Goal: Information Seeking & Learning: Learn about a topic

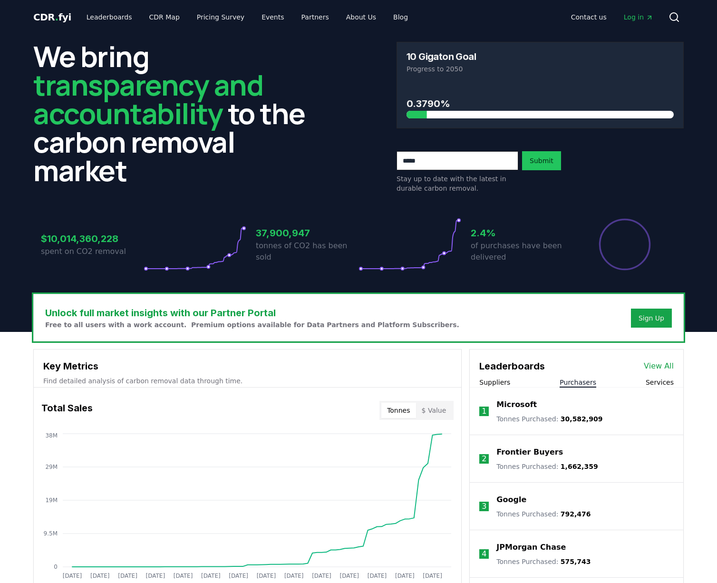
click at [580, 378] on button "Purchasers" at bounding box center [578, 383] width 37 height 10
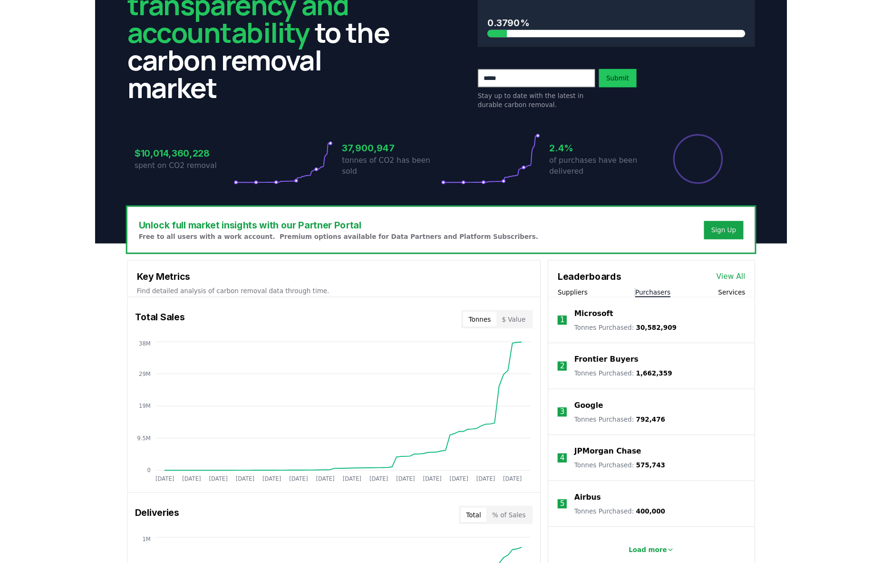
scroll to position [83, 0]
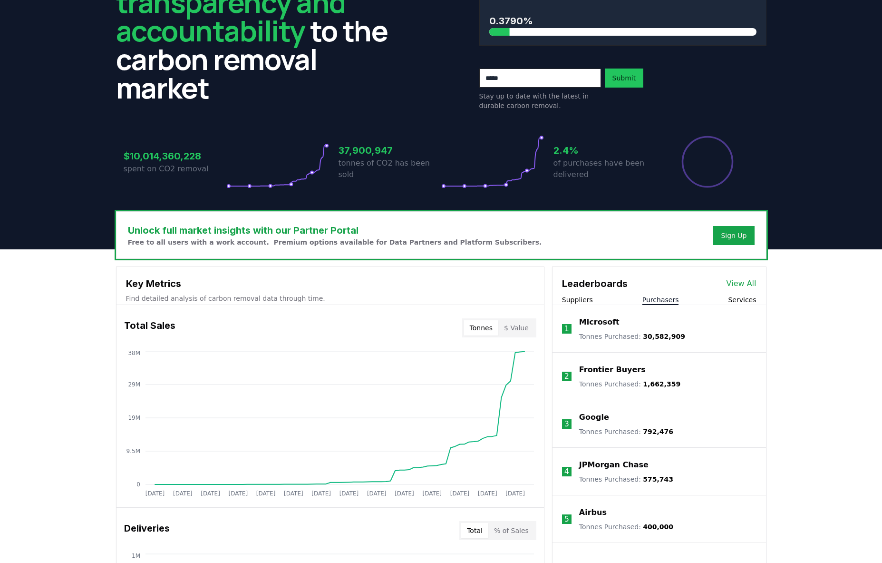
click at [579, 304] on button "Suppliers" at bounding box center [577, 300] width 31 height 10
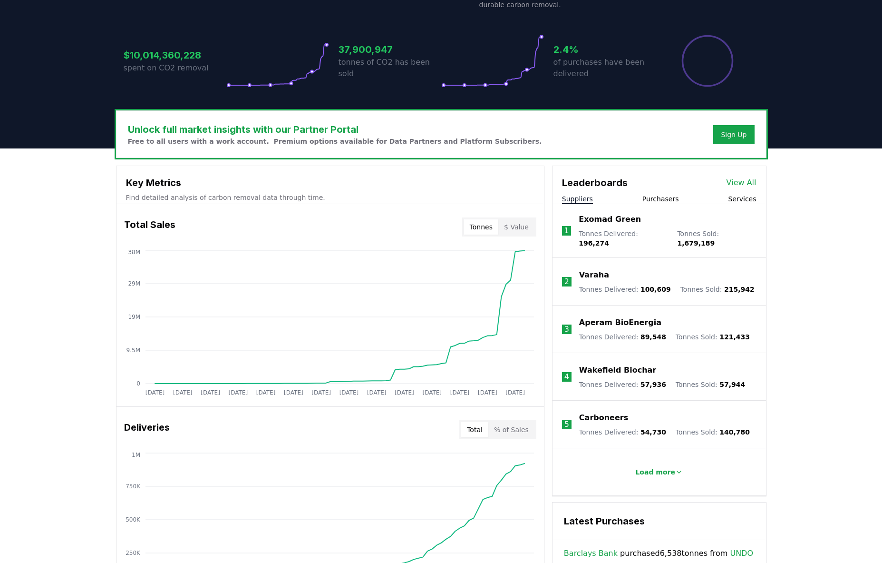
scroll to position [206, 0]
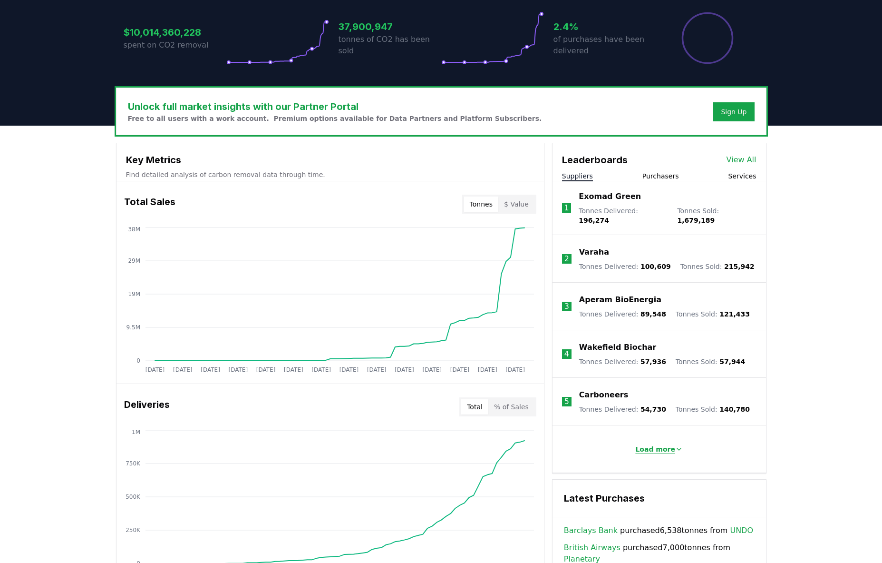
click at [659, 445] on p "Load more" at bounding box center [656, 449] width 40 height 10
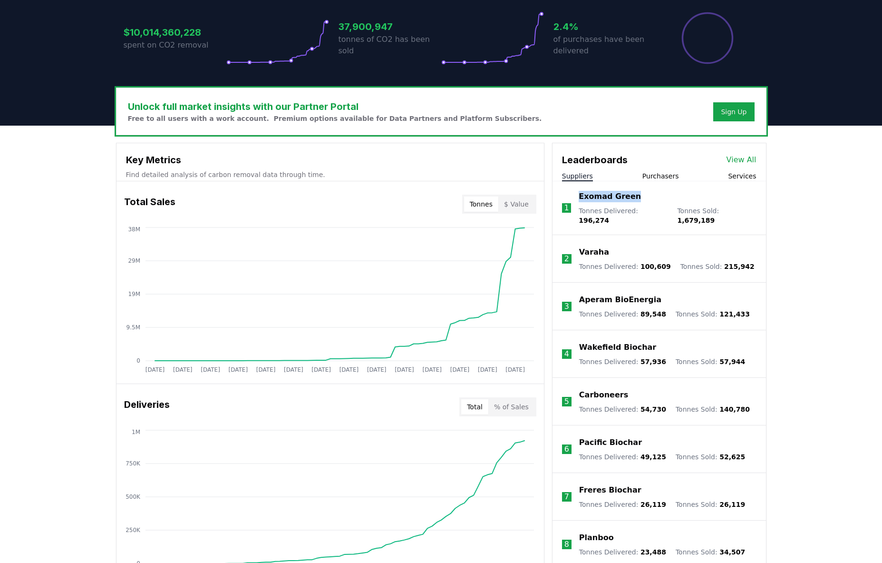
drag, startPoint x: 642, startPoint y: 199, endPoint x: 609, endPoint y: 231, distance: 45.1
click at [575, 197] on li "1 Exomad Green Tonnes Delivered : 196,274 Tonnes Sold : 1,679,189" at bounding box center [660, 208] width 214 height 54
drag, startPoint x: 613, startPoint y: 244, endPoint x: 561, endPoint y: 244, distance: 51.9
click at [561, 244] on li "2 Varaha Tonnes Delivered : 100,609 Tonnes Sold : 215,942" at bounding box center [660, 259] width 214 height 48
drag, startPoint x: 661, startPoint y: 293, endPoint x: 595, endPoint y: 311, distance: 68.1
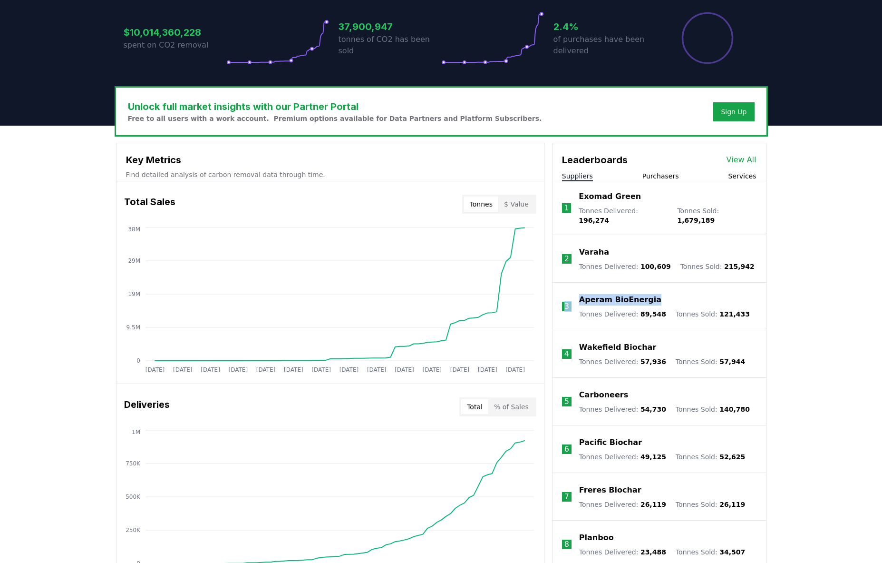
click at [565, 292] on li "3 Aperam BioEnergia Tonnes Delivered : 89,548 Tonnes Sold : 121,433" at bounding box center [660, 307] width 214 height 48
drag, startPoint x: 652, startPoint y: 342, endPoint x: 573, endPoint y: 360, distance: 81.0
click at [566, 344] on li "4 Wakefield Biochar Tonnes Delivered : 57,936 Tonnes Sold : 57,944" at bounding box center [660, 354] width 214 height 48
drag, startPoint x: 645, startPoint y: 388, endPoint x: 625, endPoint y: 424, distance: 41.3
click at [577, 390] on li "5 Carboneers Tonnes Delivered : 54,730 Tonnes Sold : 140,780" at bounding box center [660, 402] width 214 height 48
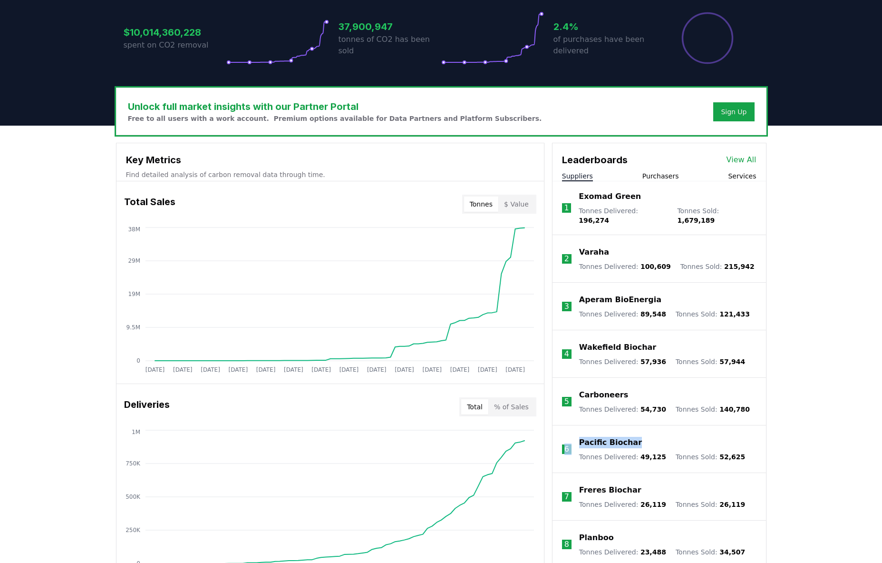
drag, startPoint x: 645, startPoint y: 436, endPoint x: 592, endPoint y: 469, distance: 62.2
click at [545, 439] on div "Key Metrics Find detailed analysis of carbon removal data through time. Total S…" at bounding box center [441, 496] width 651 height 706
drag, startPoint x: 647, startPoint y: 487, endPoint x: 595, endPoint y: 497, distance: 53.3
click at [549, 482] on div "Key Metrics Find detailed analysis of carbon removal data through time. Total S…" at bounding box center [441, 496] width 651 height 706
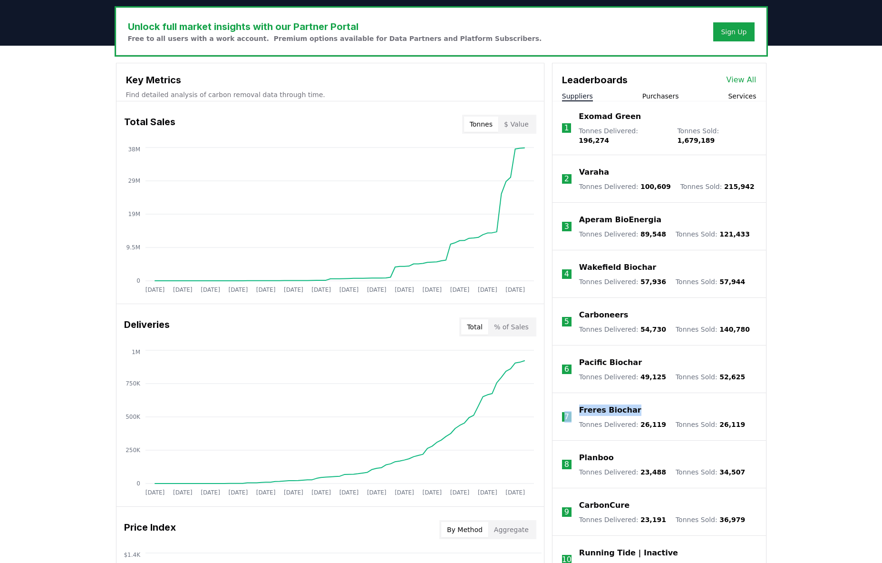
scroll to position [306, 0]
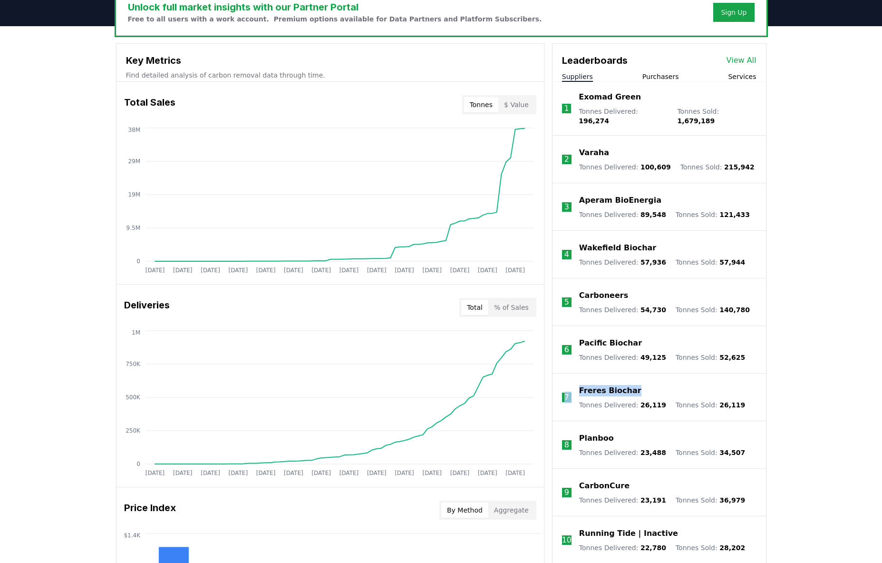
drag, startPoint x: 620, startPoint y: 429, endPoint x: 602, endPoint y: 459, distance: 34.3
click at [547, 430] on div "Key Metrics Find detailed analysis of carbon removal data through time. Total S…" at bounding box center [441, 396] width 651 height 706
drag, startPoint x: 639, startPoint y: 480, endPoint x: 579, endPoint y: 477, distance: 59.5
click at [579, 480] on div "CarbonCure" at bounding box center [662, 485] width 166 height 11
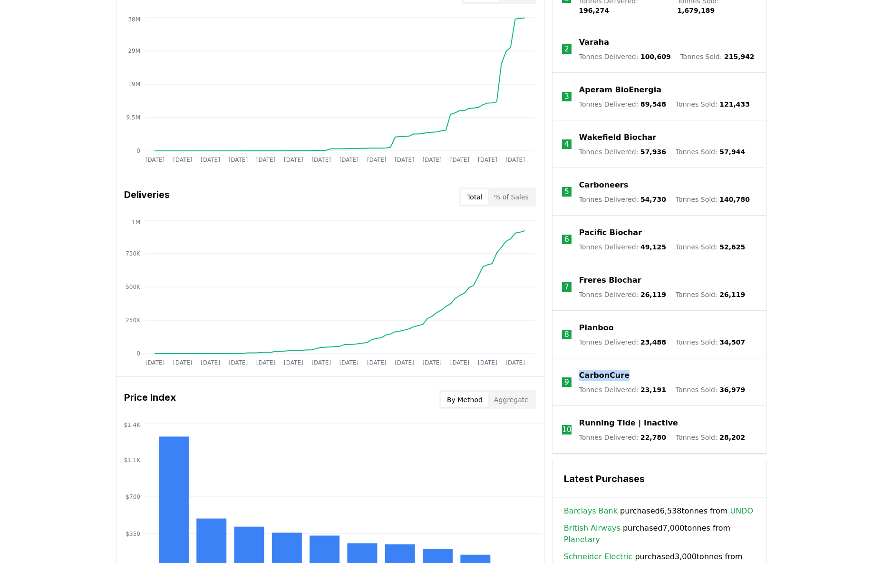
scroll to position [417, 0]
drag, startPoint x: 644, startPoint y: 419, endPoint x: 580, endPoint y: 417, distance: 63.3
click at [580, 417] on div "Running Tide | Inactive" at bounding box center [662, 422] width 166 height 11
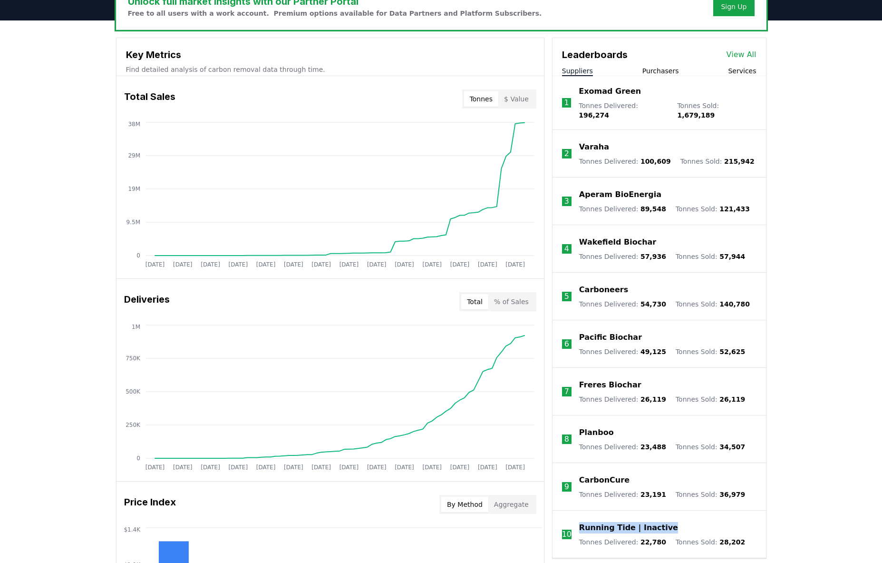
scroll to position [312, 0]
click at [717, 301] on div "Unlock full market insights with our Partner Portal Free to all users with a wo…" at bounding box center [441, 401] width 882 height 762
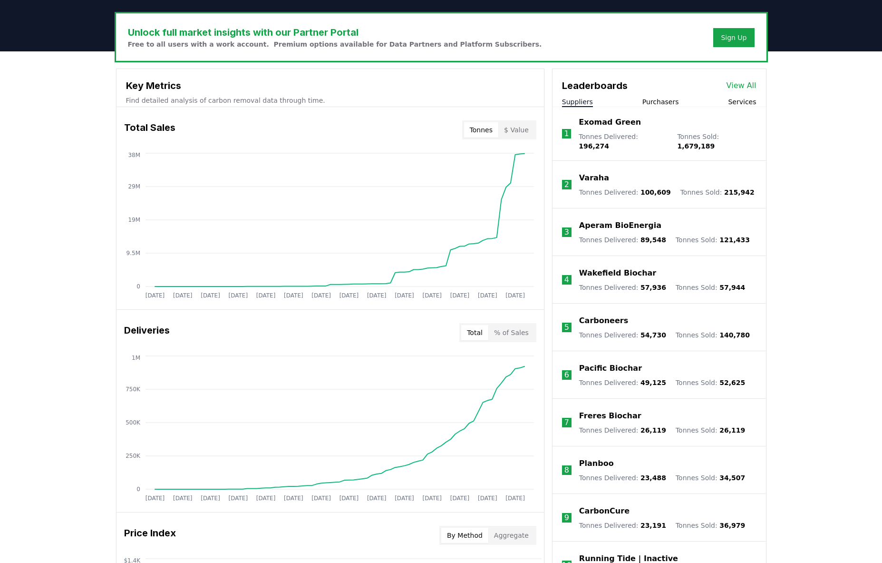
scroll to position [280, 0]
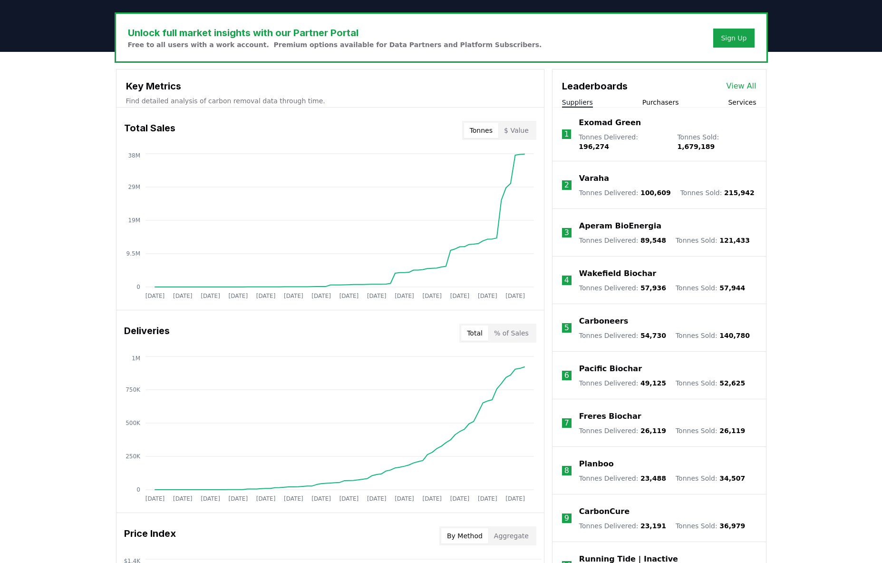
click at [662, 103] on button "Purchasers" at bounding box center [661, 103] width 37 height 10
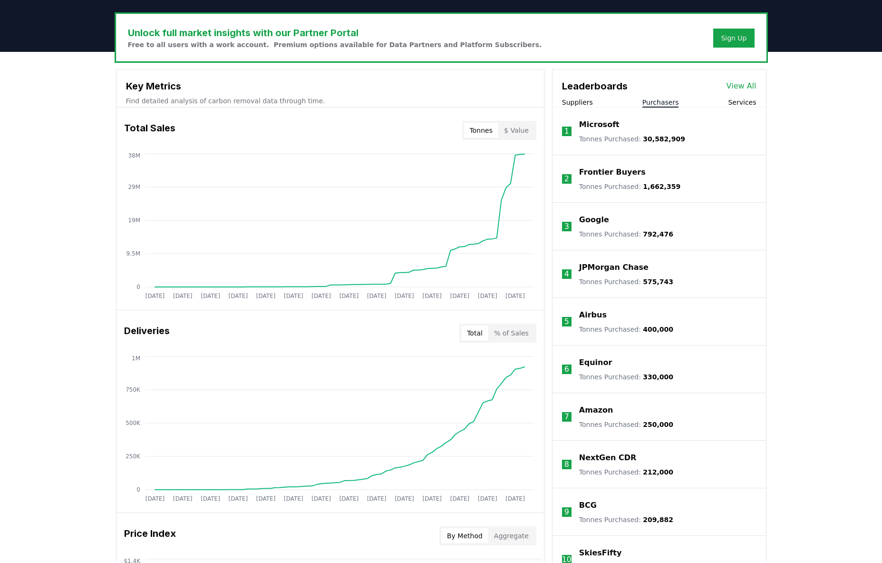
click at [717, 155] on div "Unlock full market insights with our Partner Portal Free to all users with a wo…" at bounding box center [441, 433] width 882 height 762
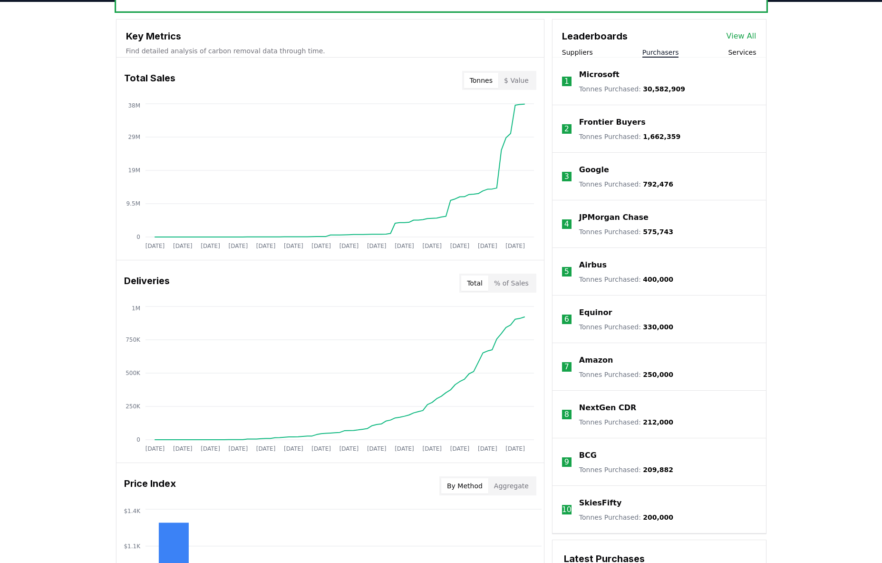
scroll to position [303, 0]
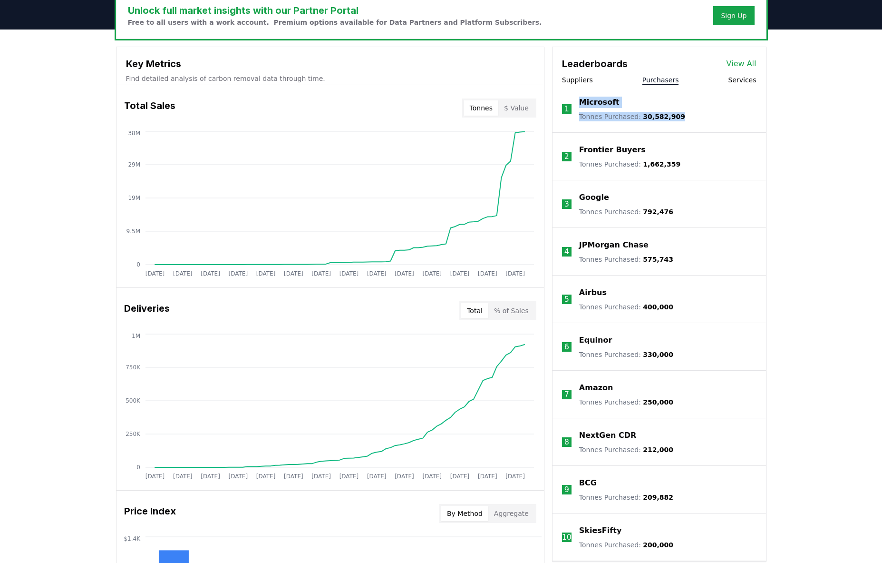
drag, startPoint x: 692, startPoint y: 117, endPoint x: 575, endPoint y: 117, distance: 116.5
click at [572, 117] on li "1 Microsoft Tonnes Purchased : 30,582,909" at bounding box center [660, 109] width 214 height 48
click at [717, 165] on div "Unlock full market insights with our Partner Portal Free to all users with a wo…" at bounding box center [441, 410] width 882 height 762
drag, startPoint x: 704, startPoint y: 168, endPoint x: 562, endPoint y: 162, distance: 141.9
click at [562, 162] on li "2 Frontier Buyers Tonnes Purchased : 1,662,359" at bounding box center [660, 157] width 214 height 48
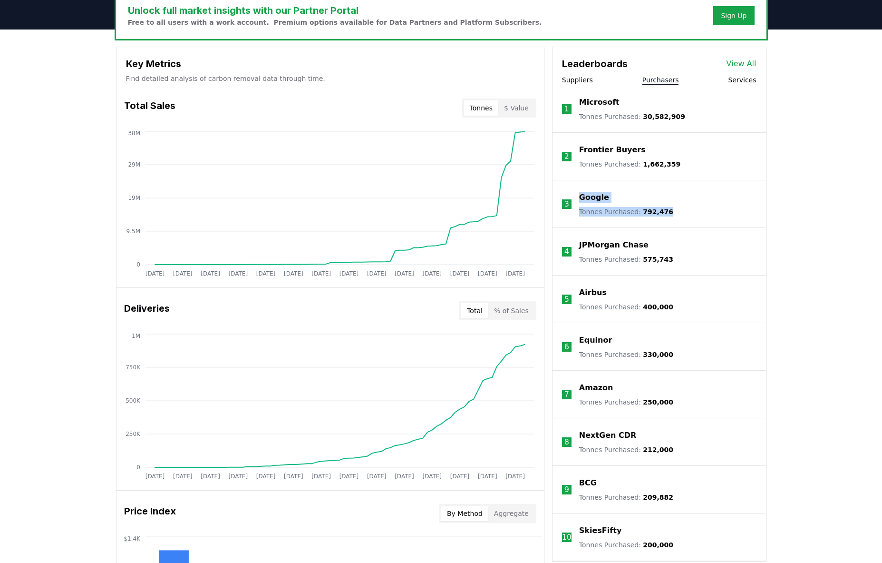
drag, startPoint x: 696, startPoint y: 213, endPoint x: 582, endPoint y: 218, distance: 114.3
click at [568, 214] on li "3 Google Tonnes Purchased : 792,476" at bounding box center [660, 204] width 214 height 48
drag, startPoint x: 683, startPoint y: 261, endPoint x: 761, endPoint y: 340, distance: 111.0
click at [541, 254] on div "Key Metrics Find detailed analysis of carbon removal data through time. Total S…" at bounding box center [441, 400] width 651 height 706
click at [717, 357] on div "Unlock full market insights with our Partner Portal Free to all users with a wo…" at bounding box center [441, 410] width 882 height 762
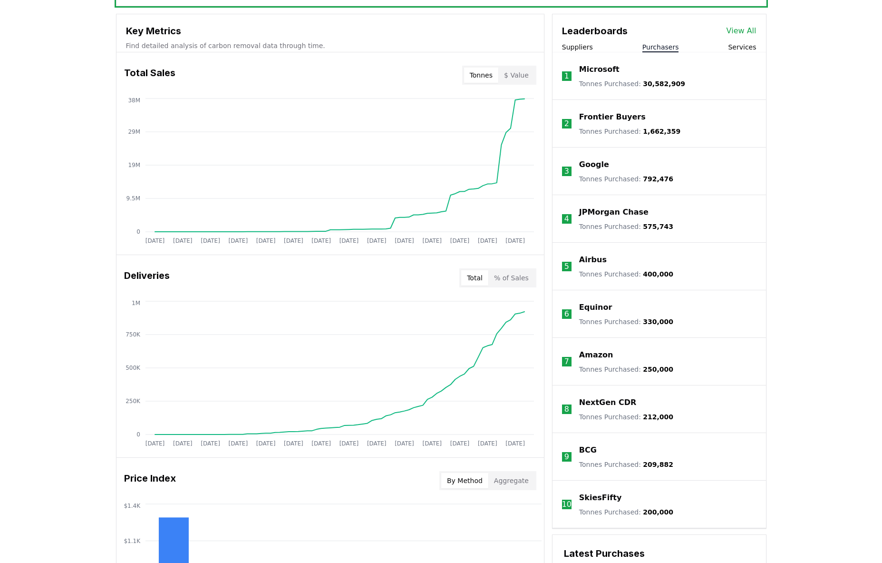
scroll to position [349, 0]
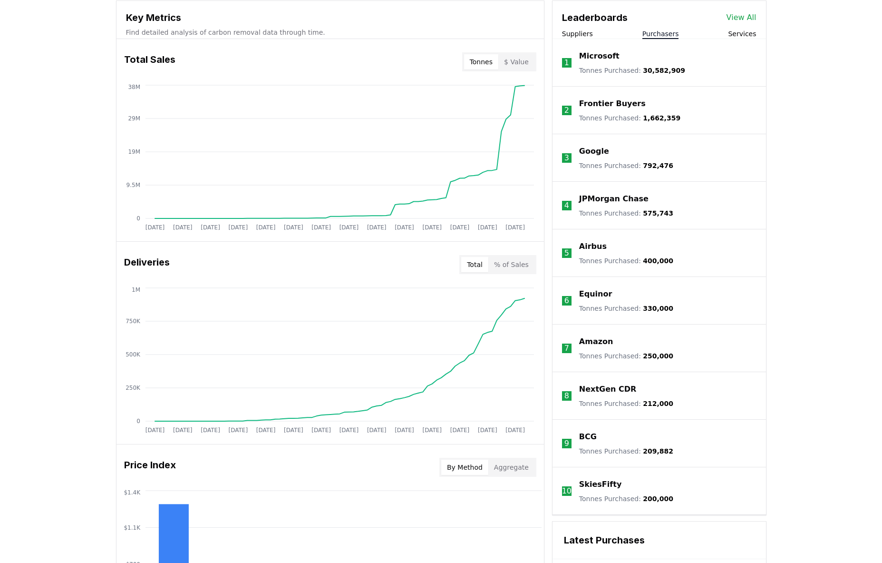
click at [717, 19] on link "View All" at bounding box center [742, 17] width 30 height 11
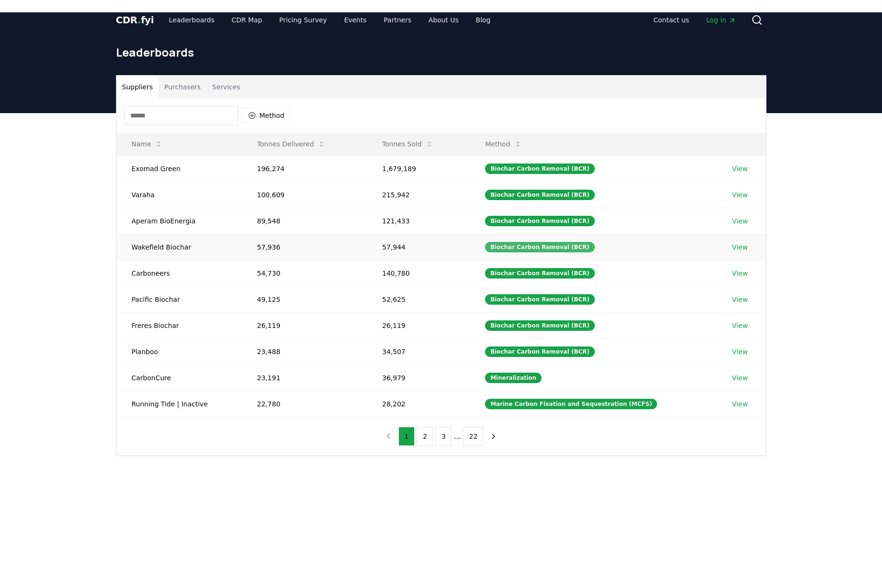
scroll to position [11, 0]
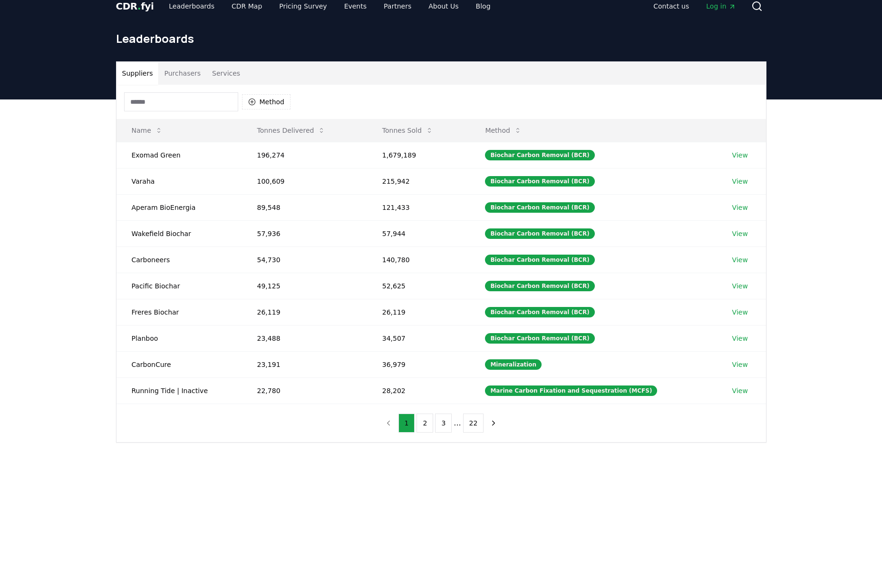
click at [187, 72] on button "Purchasers" at bounding box center [182, 73] width 48 height 23
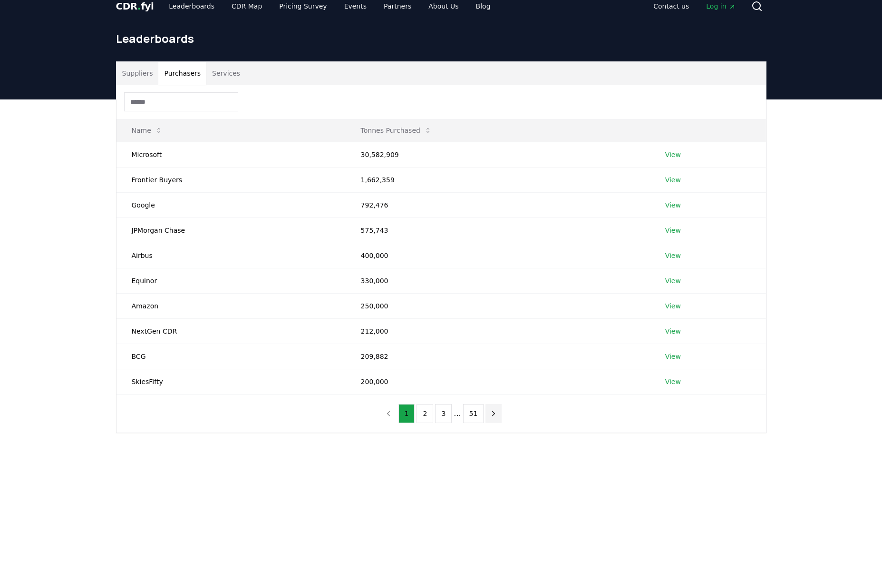
click at [497, 413] on button "next page" at bounding box center [494, 413] width 16 height 19
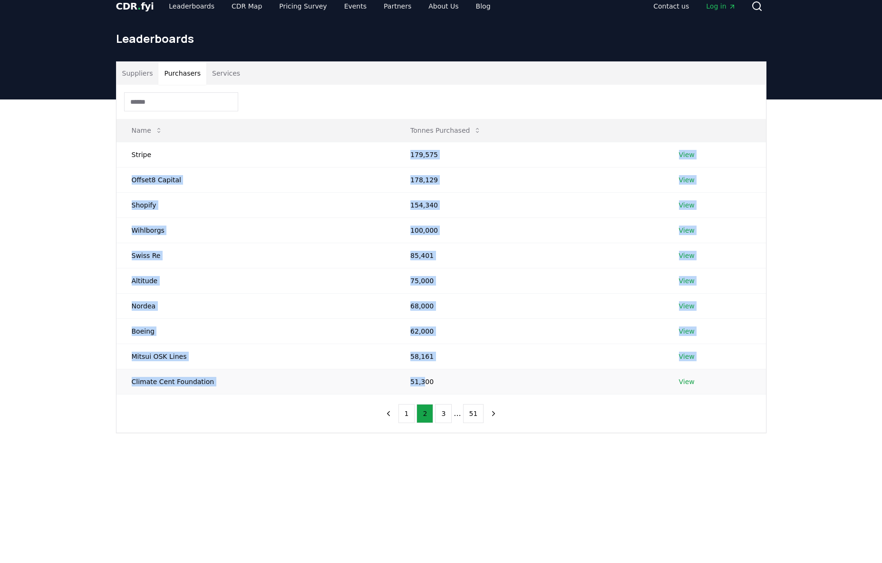
drag, startPoint x: 411, startPoint y: 143, endPoint x: 416, endPoint y: 380, distance: 236.4
click at [416, 380] on tbody "Stripe 179,575 View Offset8 Capital 178,129 View Shopify 154,340 View Wihlborgs…" at bounding box center [442, 268] width 650 height 252
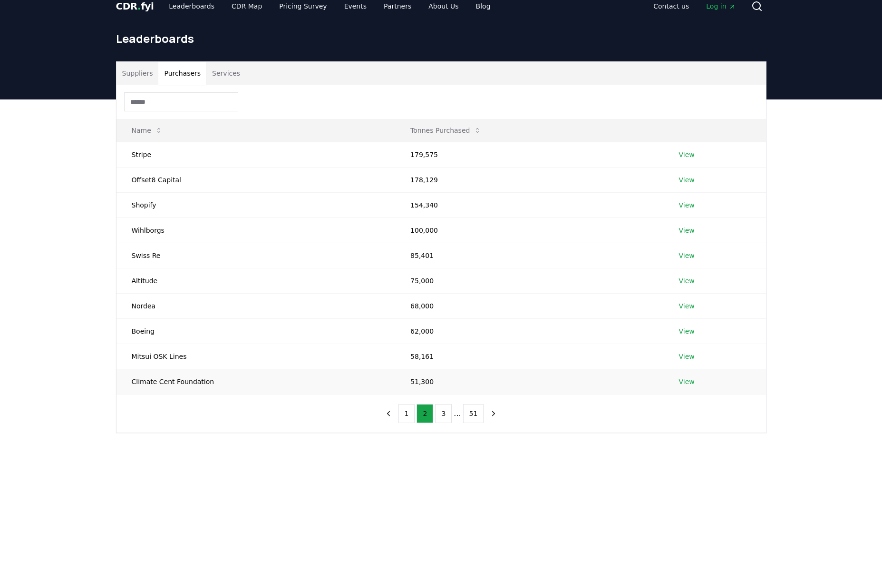
click at [419, 378] on td "51,300" at bounding box center [529, 381] width 268 height 25
drag, startPoint x: 437, startPoint y: 281, endPoint x: 381, endPoint y: 277, distance: 56.2
click at [381, 277] on tr "Altitude 75,000 View" at bounding box center [442, 280] width 650 height 25
drag, startPoint x: 429, startPoint y: 302, endPoint x: 374, endPoint y: 305, distance: 54.8
click at [374, 305] on tr "Nordea 68,000 View" at bounding box center [442, 305] width 650 height 25
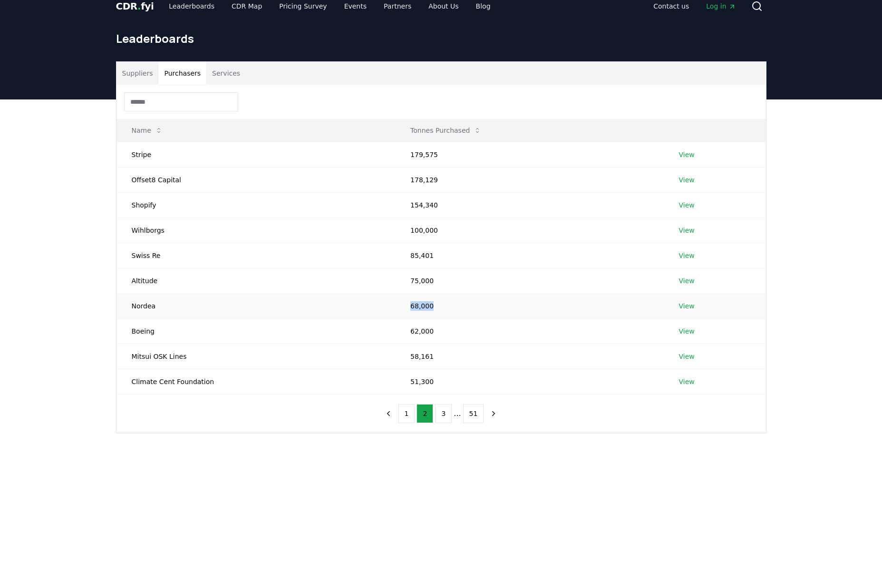
click at [374, 305] on td "Nordea" at bounding box center [256, 305] width 279 height 25
click at [393, 415] on icon "previous page" at bounding box center [388, 413] width 9 height 9
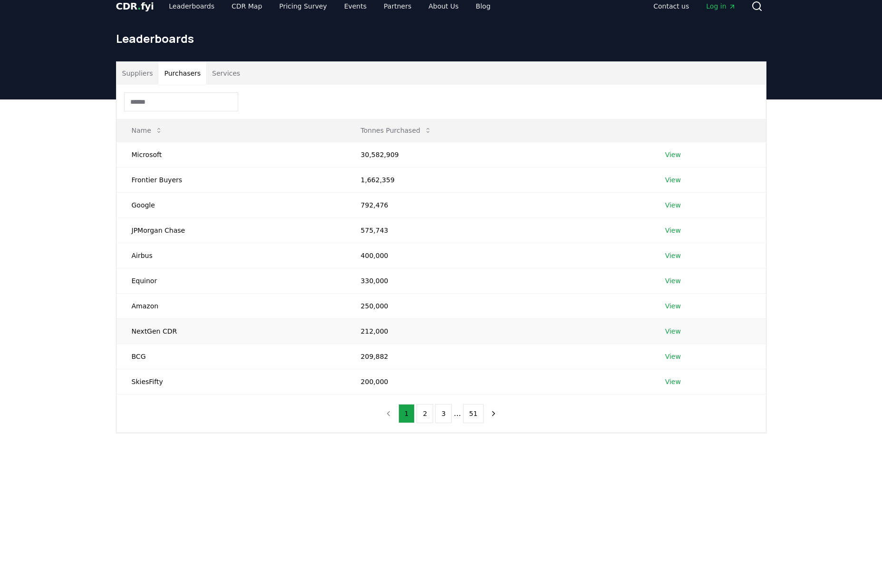
drag, startPoint x: 341, startPoint y: 141, endPoint x: 418, endPoint y: 326, distance: 200.0
click at [416, 326] on tbody "Microsoft 30,582,909 View Frontier Buyers 1,662,359 View Google 792,476 View JP…" at bounding box center [442, 268] width 650 height 252
drag, startPoint x: 356, startPoint y: 230, endPoint x: 391, endPoint y: 229, distance: 34.7
click at [391, 229] on td "575,743" at bounding box center [498, 229] width 304 height 25
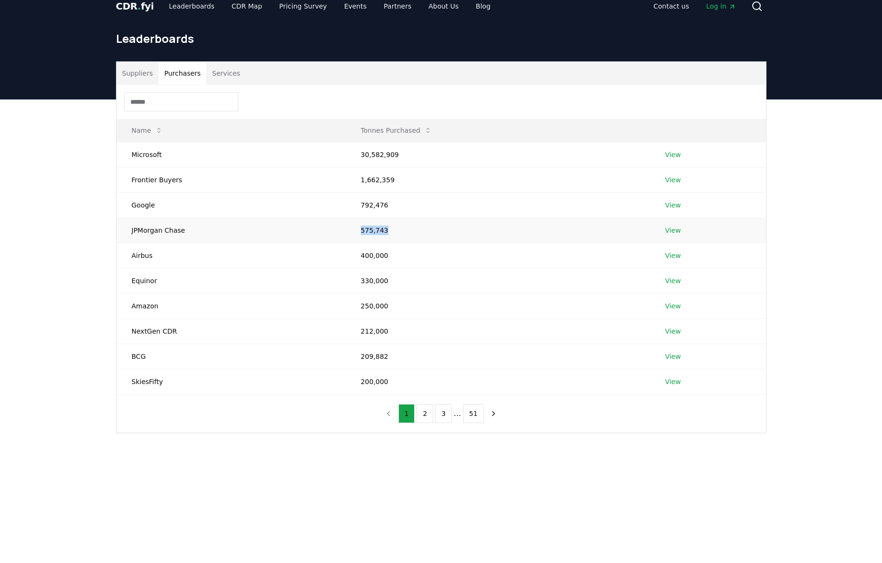
drag, startPoint x: 386, startPoint y: 231, endPoint x: 188, endPoint y: 230, distance: 197.9
click at [188, 230] on tr "JPMorgan Chase 575,743 View" at bounding box center [442, 229] width 650 height 25
click at [188, 230] on td "JPMorgan Chase" at bounding box center [231, 229] width 229 height 25
